Goal: Navigation & Orientation: Find specific page/section

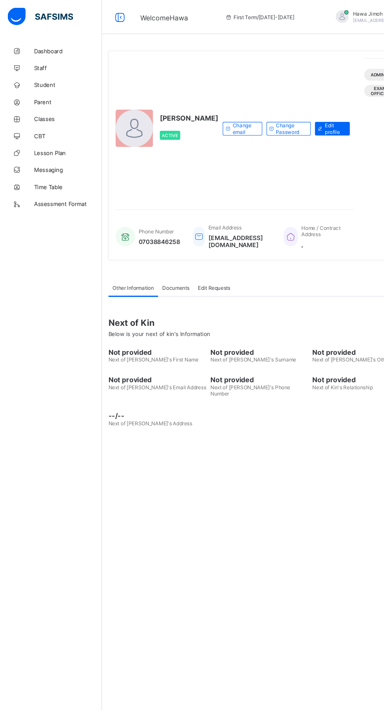
click at [40, 111] on span "Classes" at bounding box center [62, 110] width 63 height 6
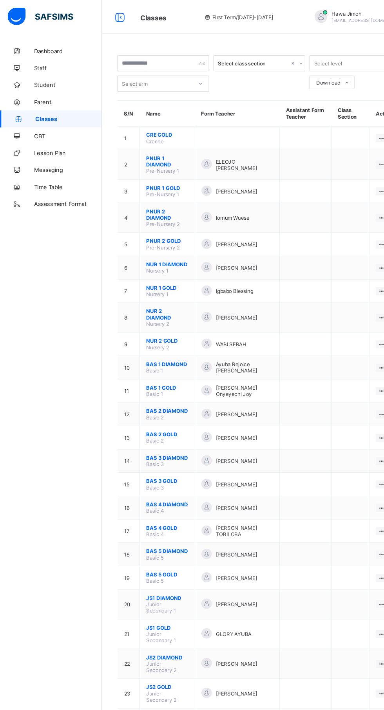
click at [169, 262] on span "NUR 1 GOLD" at bounding box center [154, 265] width 39 height 6
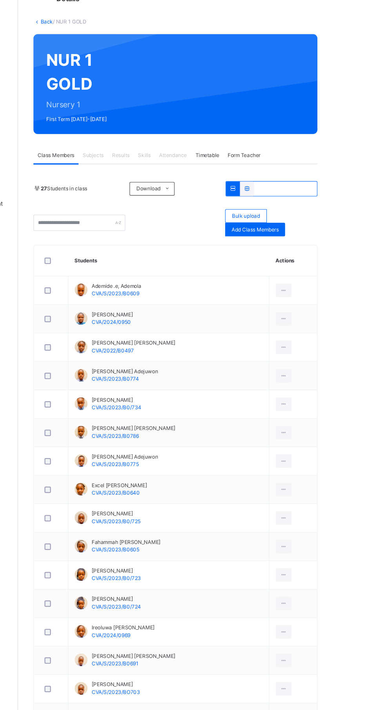
scroll to position [34, 0]
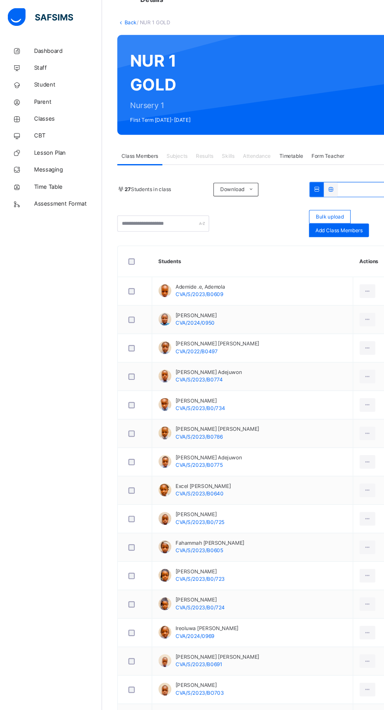
click at [47, 109] on span "Classes" at bounding box center [62, 110] width 63 height 8
